Goal: Information Seeking & Learning: Learn about a topic

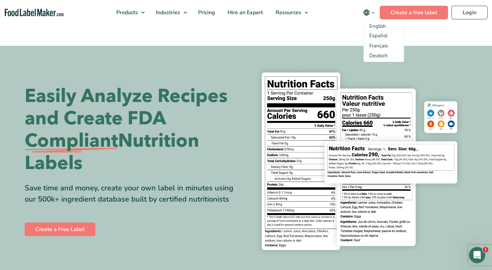
click at [376, 32] on ul "Español Français Deutsch" at bounding box center [383, 45] width 29 height 27
click at [377, 34] on link "Español" at bounding box center [378, 35] width 18 height 7
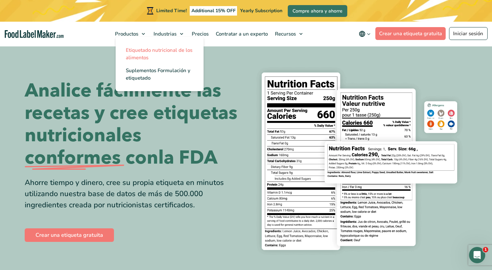
click at [138, 52] on span "Etiquetado nutricional de los alimentos" at bounding box center [159, 54] width 67 height 14
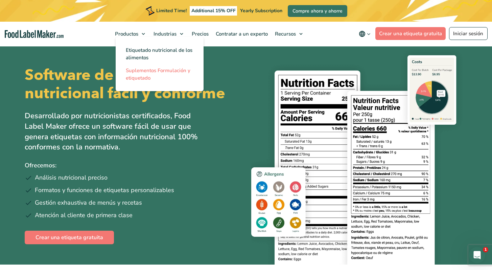
click at [155, 78] on link "Suplementos Formulación y etiquetado" at bounding box center [160, 74] width 88 height 20
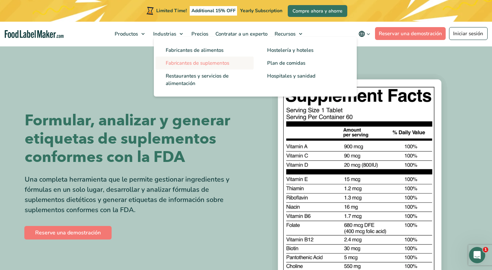
click at [205, 65] on span "Fabricantes de suplementos" at bounding box center [198, 63] width 64 height 7
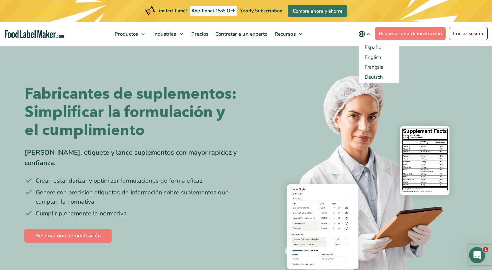
click at [368, 34] on icon "main navigation" at bounding box center [368, 33] width 5 height 5
click at [381, 67] on link "Français" at bounding box center [374, 67] width 19 height 7
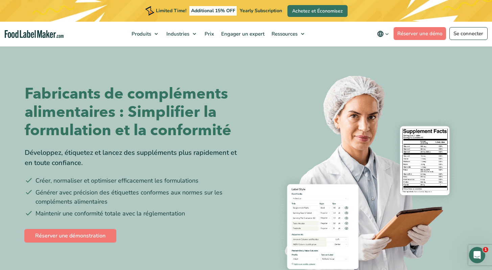
click at [171, 66] on link "Formulation et étiquetage des suppléments" at bounding box center [176, 74] width 88 height 20
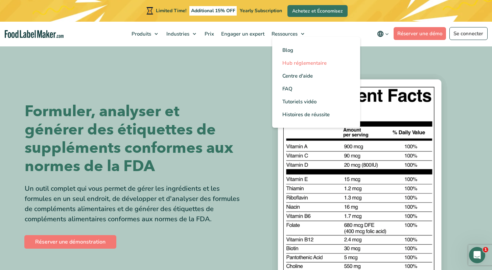
click at [294, 60] on span "Hub réglementaire" at bounding box center [304, 63] width 44 height 7
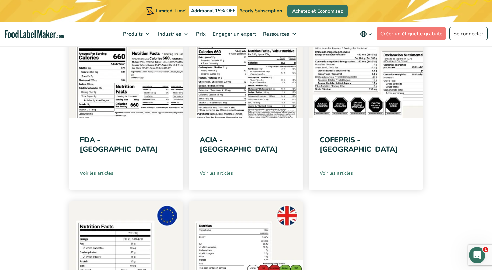
click at [113, 172] on link "Voir les articles" at bounding box center [126, 172] width 93 height 7
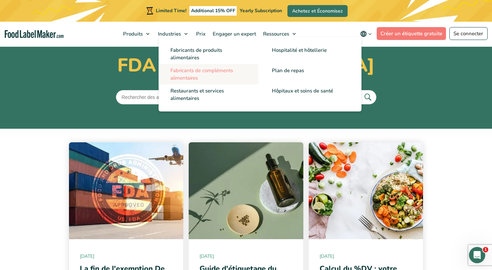
scroll to position [52, 0]
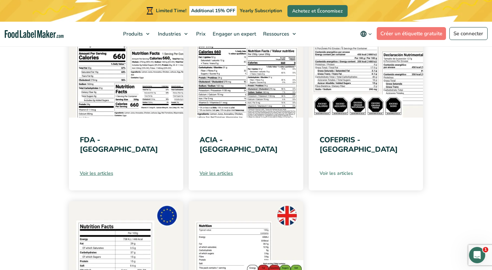
click at [348, 174] on link "Voir les articles" at bounding box center [366, 172] width 93 height 7
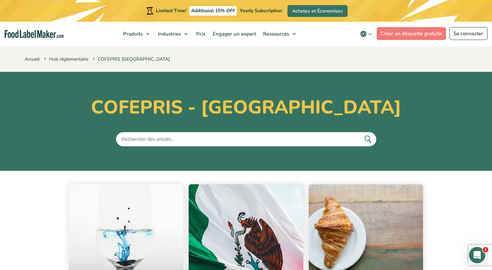
click at [97, 107] on h1 "COFEPRIS - [GEOGRAPHIC_DATA]" at bounding box center [246, 107] width 443 height 22
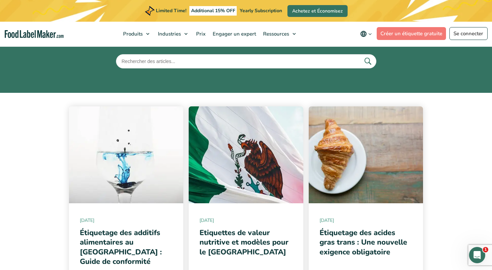
scroll to position [123, 0]
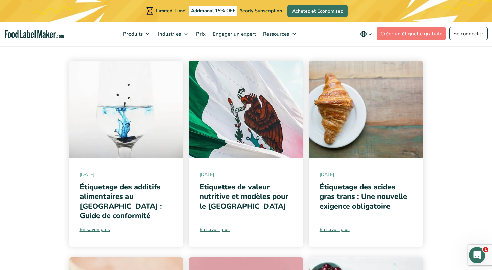
click at [367, 32] on icon "main navigation" at bounding box center [364, 34] width 8 height 8
click at [375, 67] on link "Español" at bounding box center [375, 67] width 18 height 7
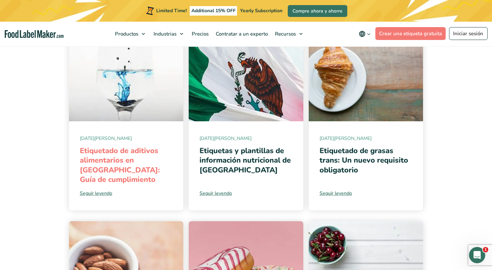
click at [101, 158] on link "Etiquetado de aditivos alimentarios en [GEOGRAPHIC_DATA]: Guía de cumplimiento" at bounding box center [120, 164] width 80 height 39
